Goal: Navigation & Orientation: Find specific page/section

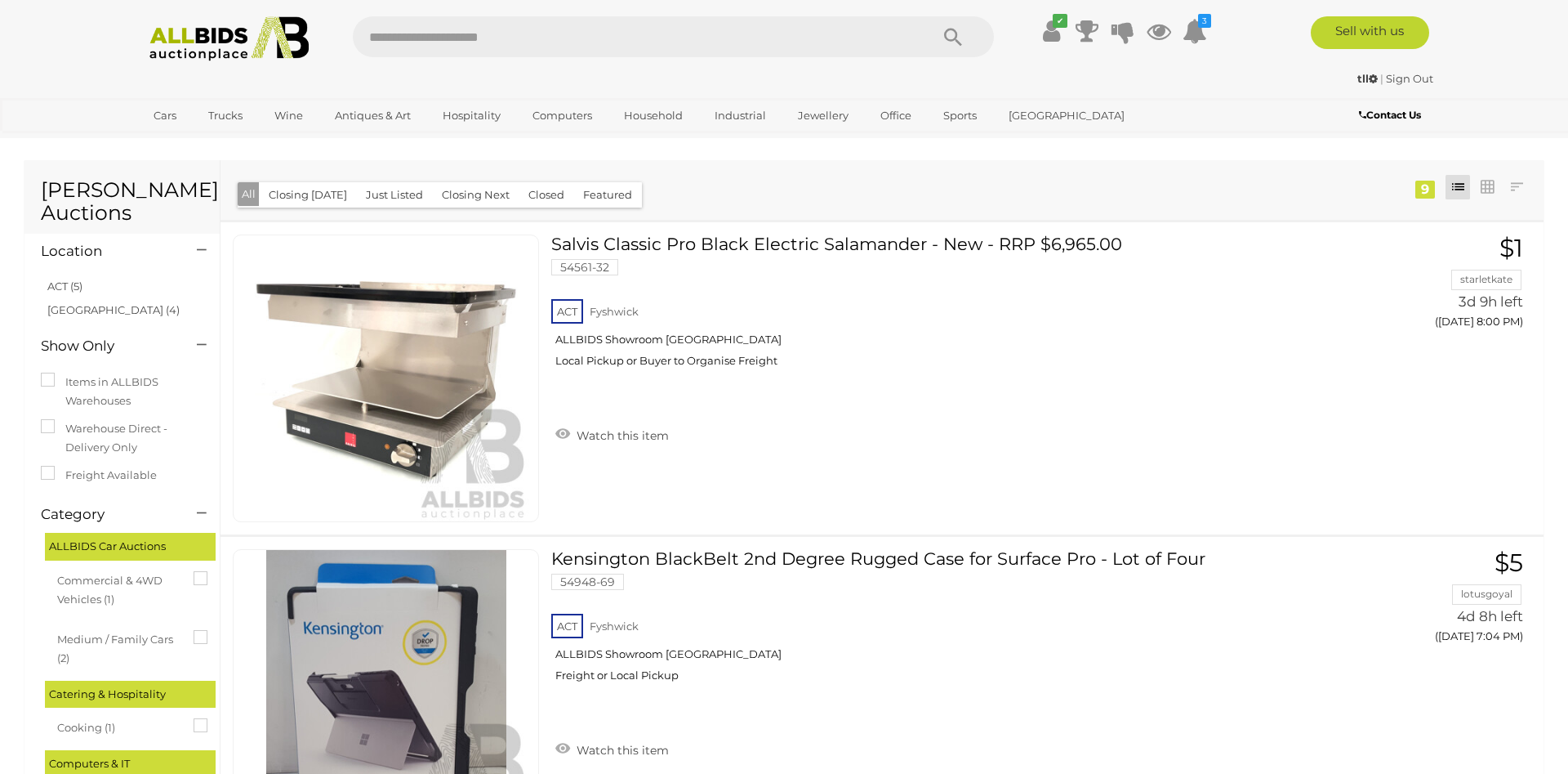
click at [450, 50] on input "text" at bounding box center [633, 37] width 560 height 41
type input "*****"
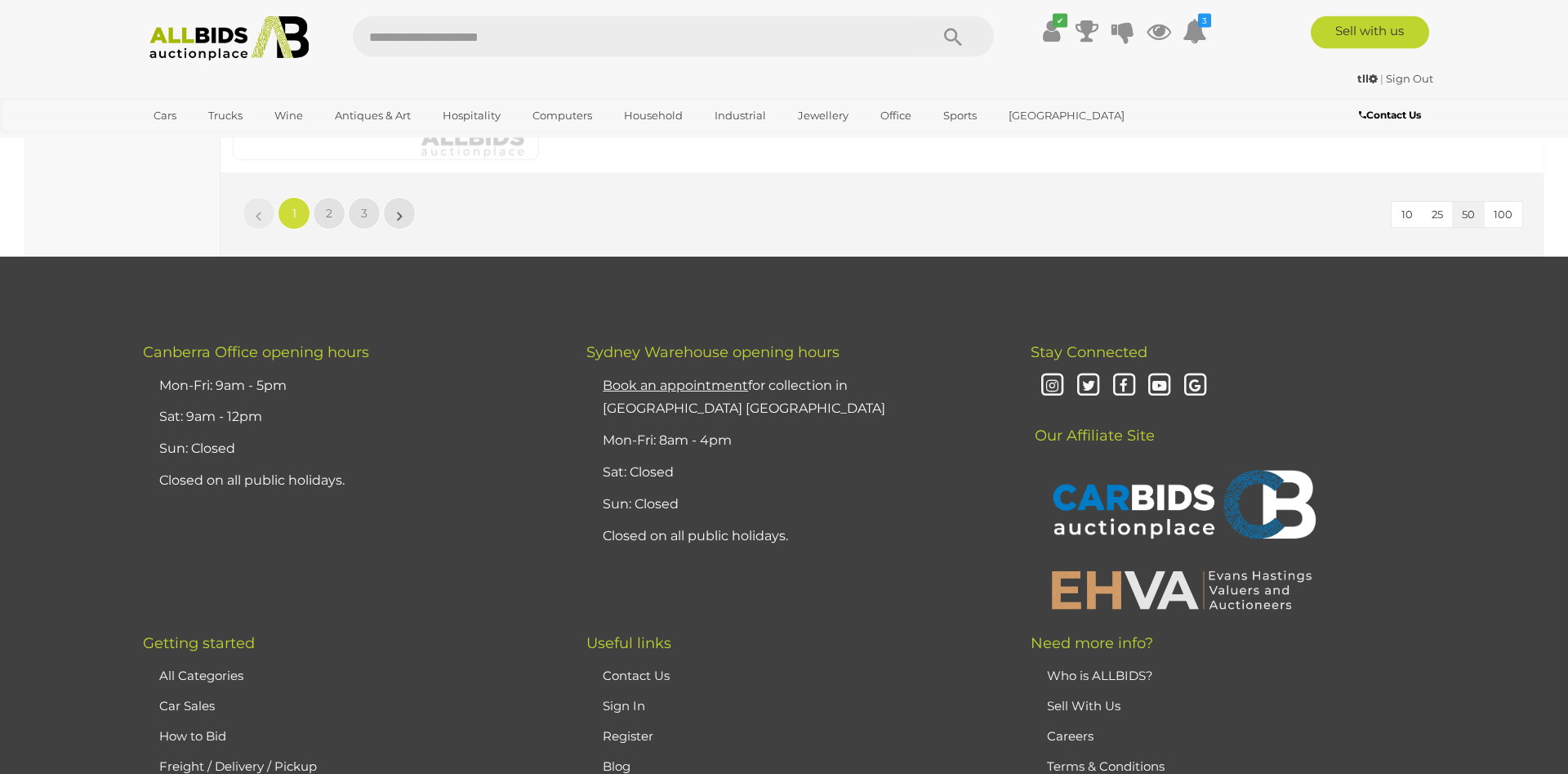
scroll to position [15831, 0]
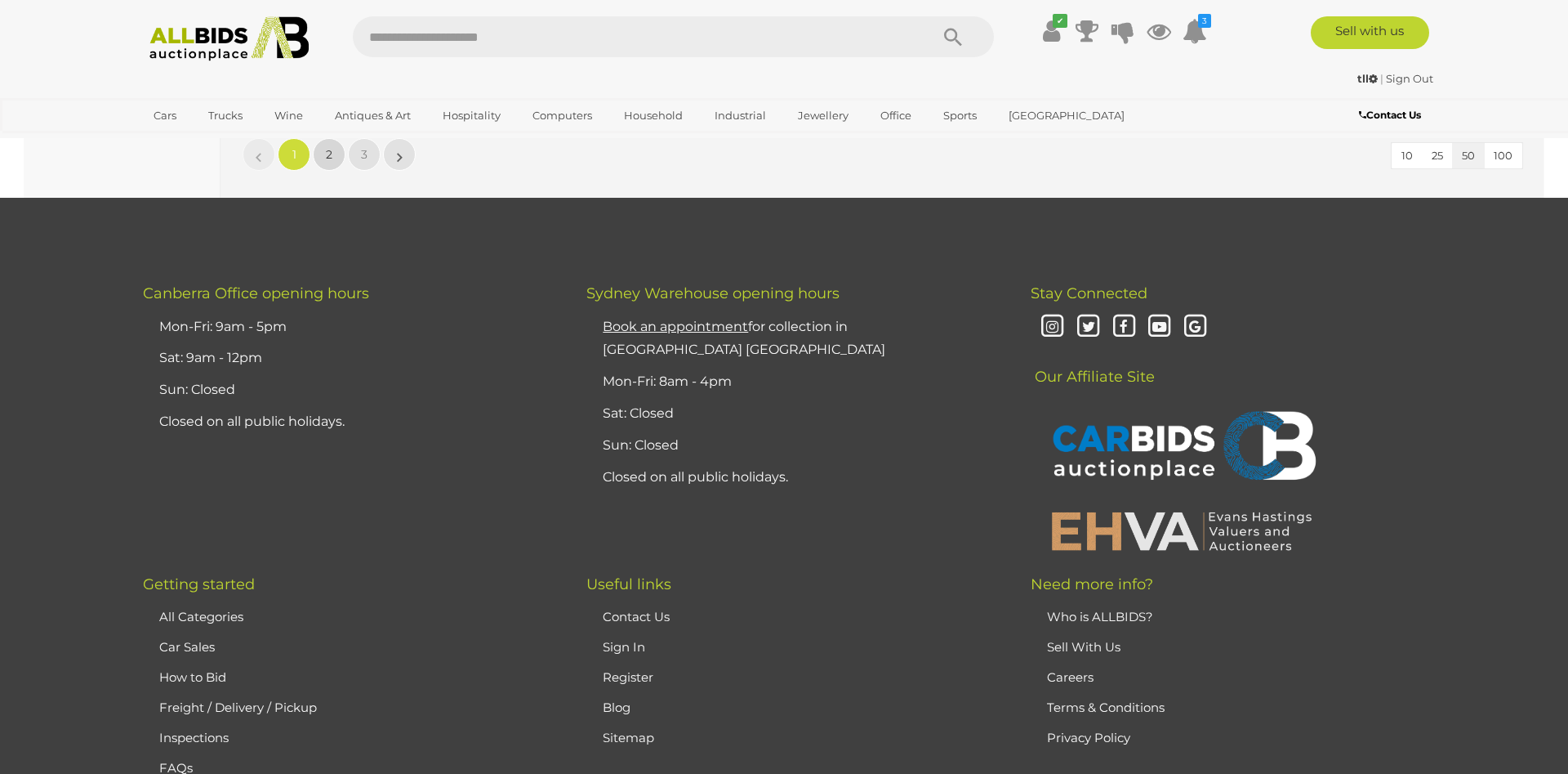
click at [327, 154] on span "2" at bounding box center [329, 154] width 7 height 14
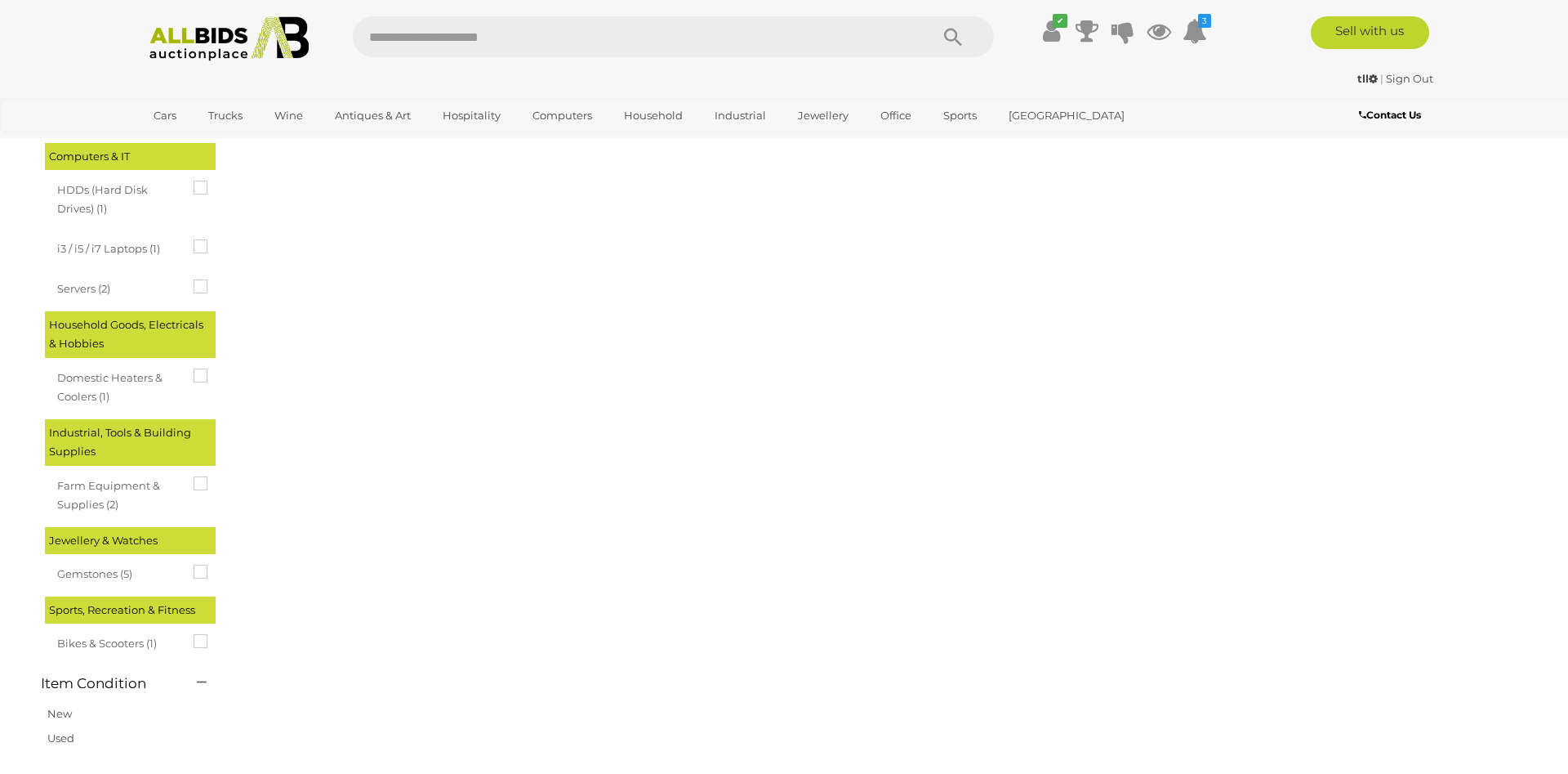
scroll to position [0, 0]
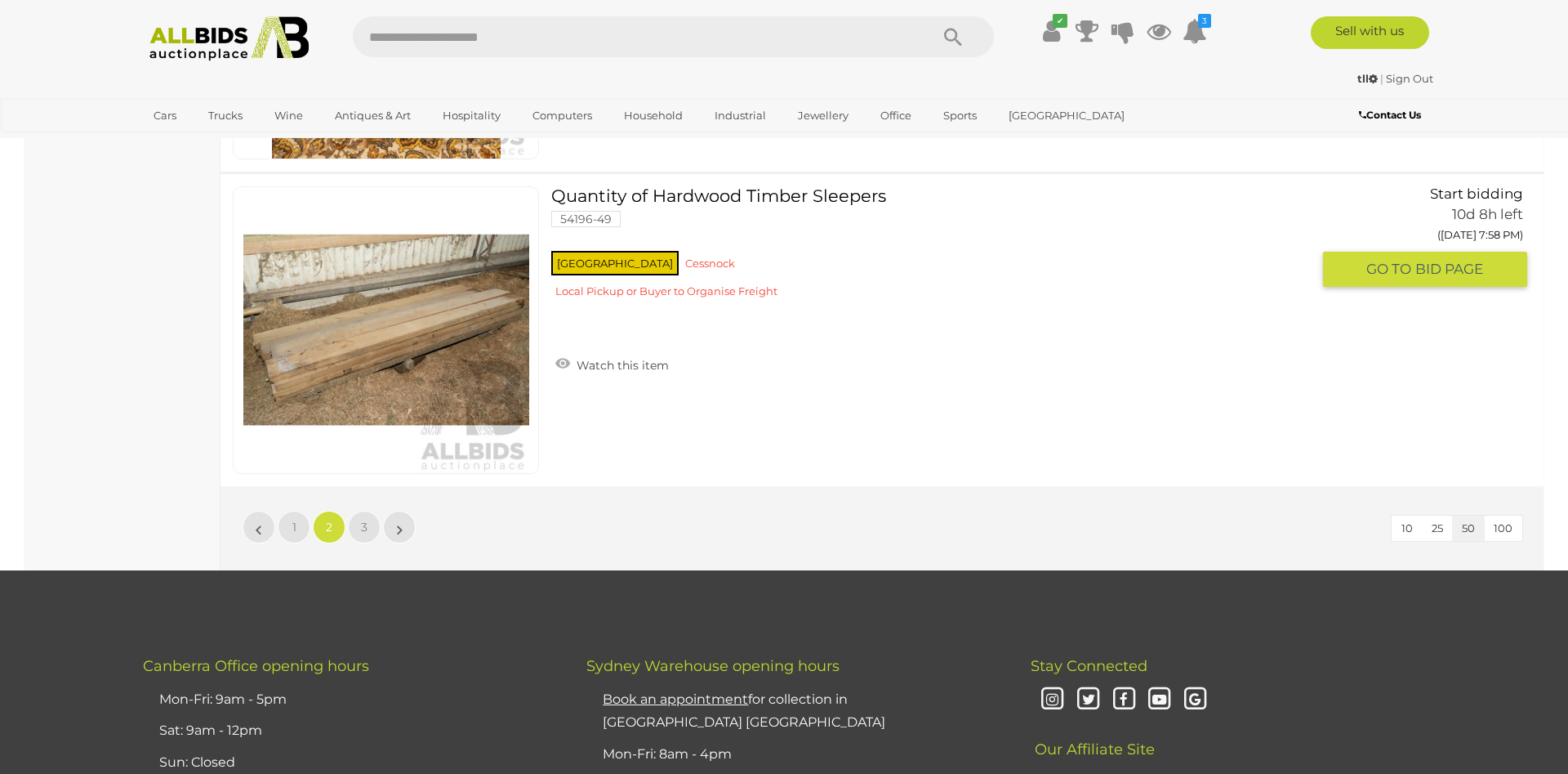
scroll to position [15581, 0]
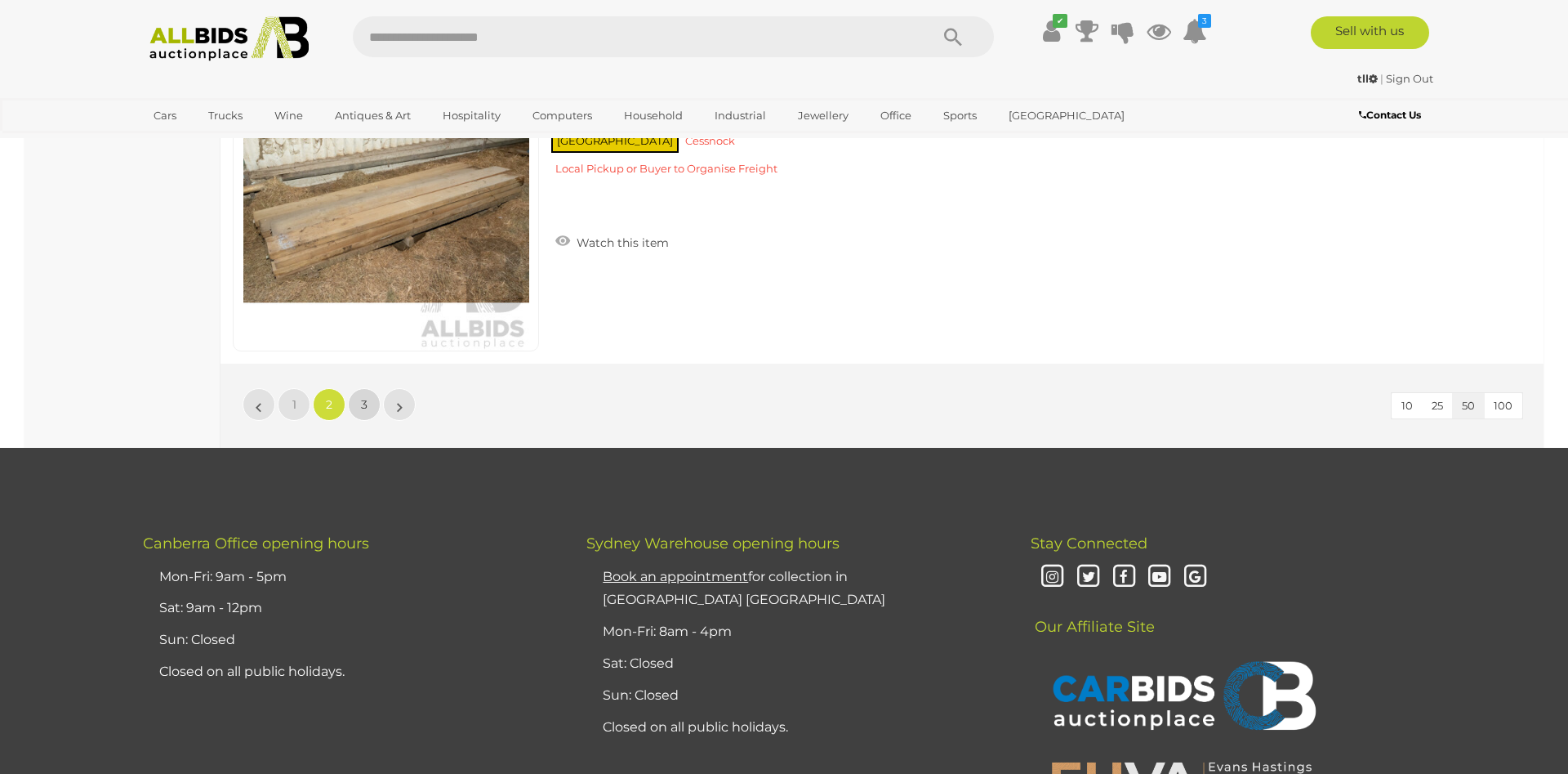
click at [366, 395] on link "3" at bounding box center [364, 404] width 32 height 32
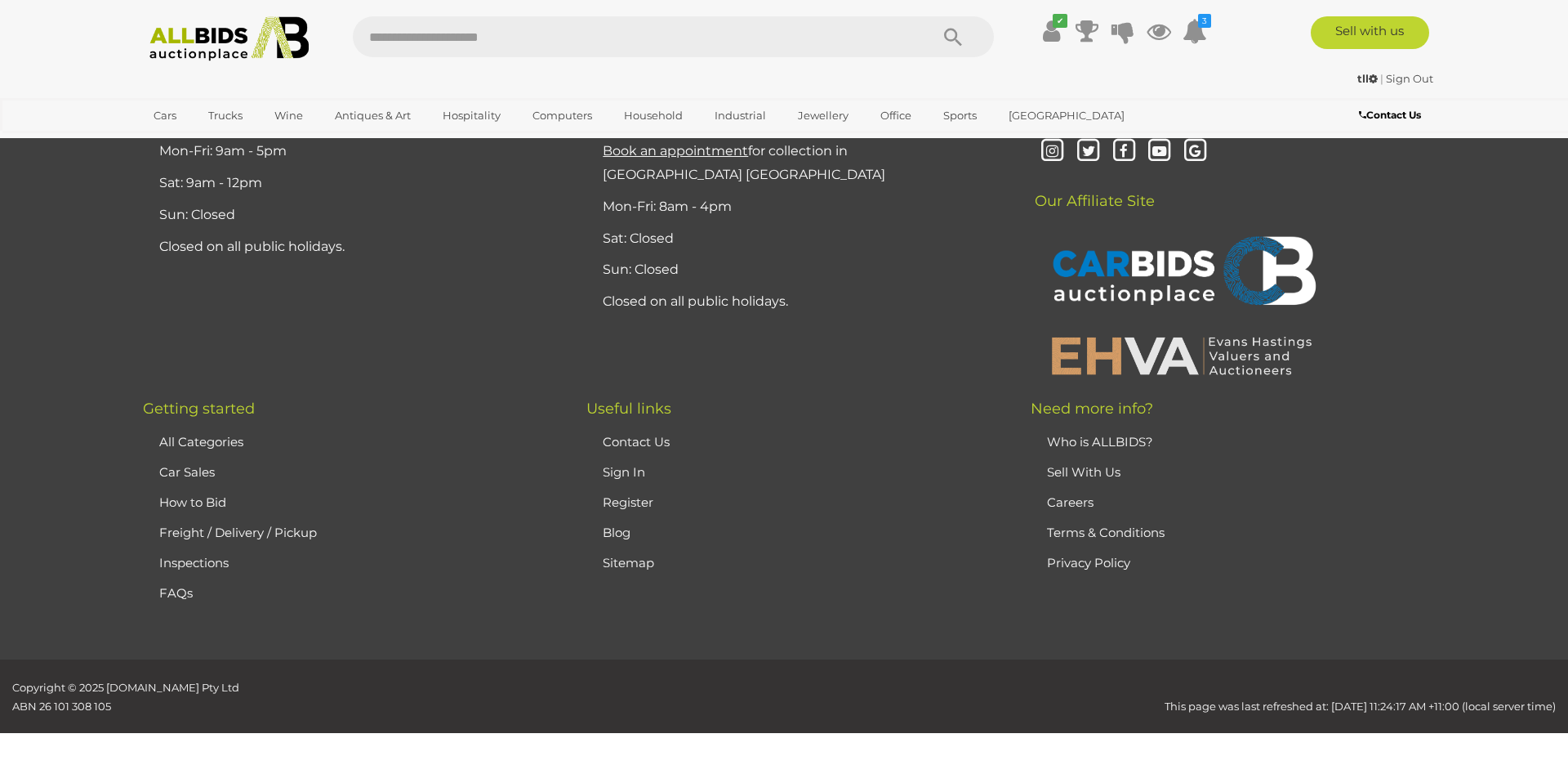
scroll to position [0, 0]
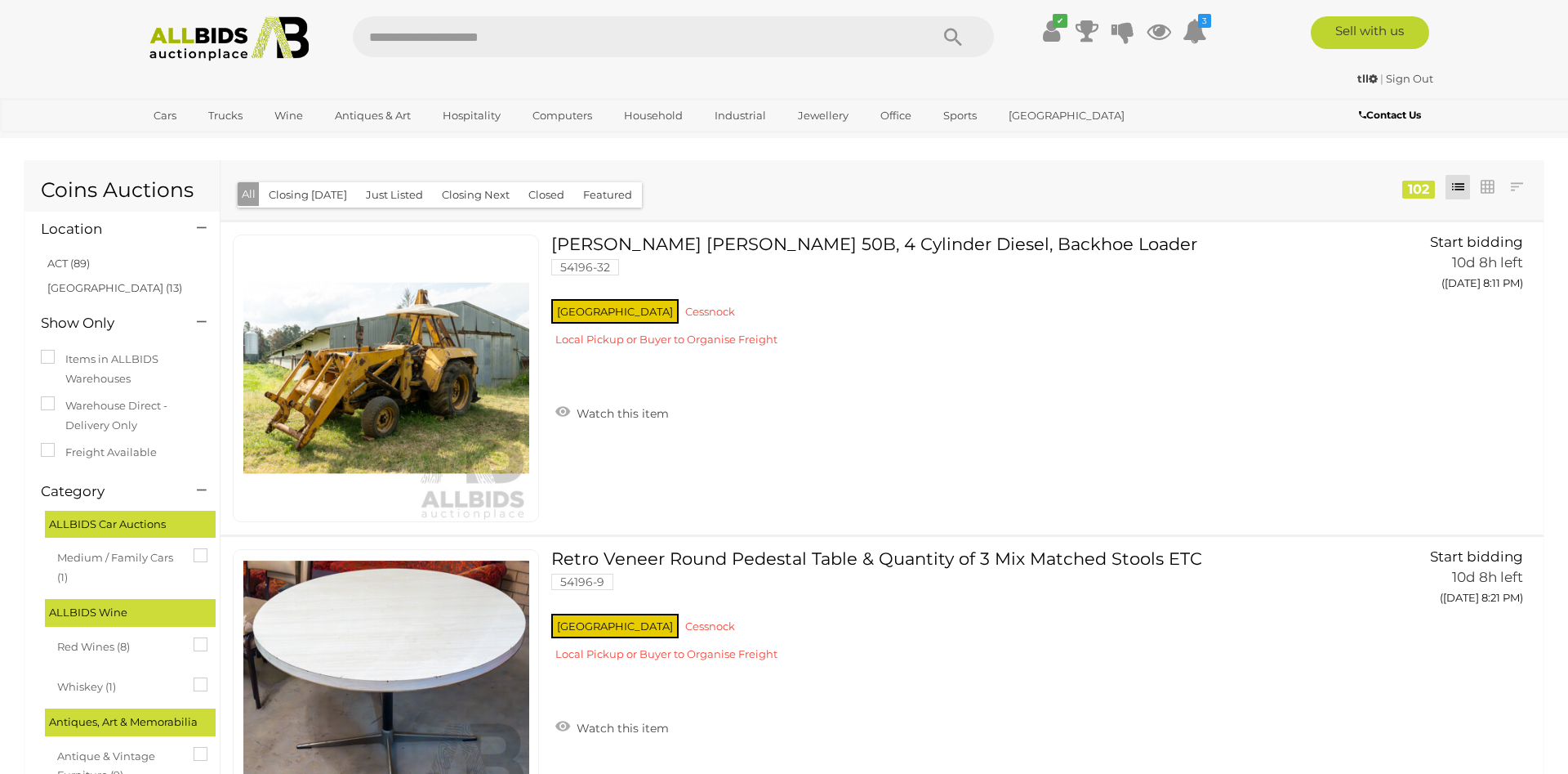
click at [192, 33] on img at bounding box center [229, 38] width 177 height 45
